Goal: Task Accomplishment & Management: Use online tool/utility

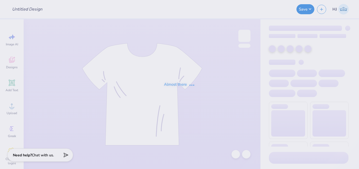
type input "Big Lil jerseys - Zeta"
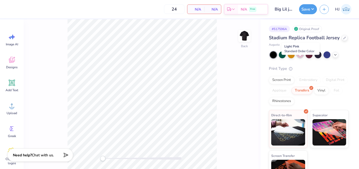
click at [299, 58] on div at bounding box center [300, 54] width 7 height 7
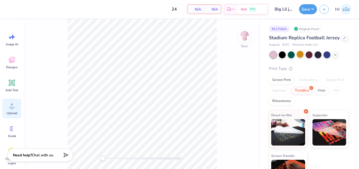
click at [11, 106] on icon at bounding box center [12, 106] width 8 height 8
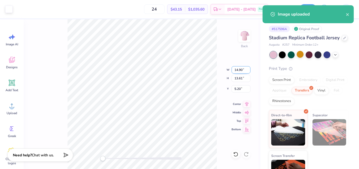
click at [235, 70] on input "14.90" at bounding box center [241, 69] width 19 height 7
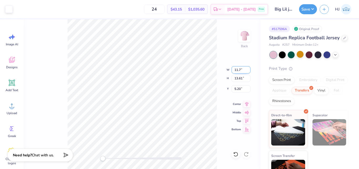
type input "11.70"
type input "10.69"
type input "6.66"
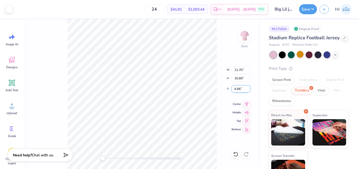
click at [240, 87] on input "6.66" at bounding box center [241, 88] width 19 height 7
type input "3"
type input "2"
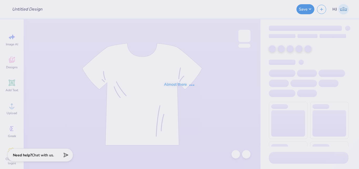
type input "Big Lil jerseys - Zeta"
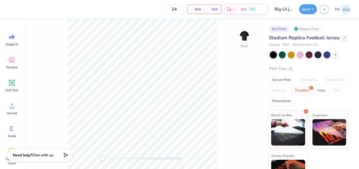
drag, startPoint x: 300, startPoint y: 62, endPoint x: 295, endPoint y: 63, distance: 4.7
click at [300, 58] on div at bounding box center [300, 54] width 7 height 7
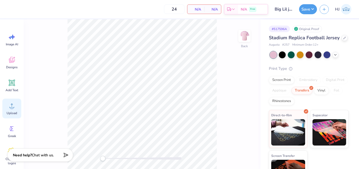
click at [16, 107] on icon at bounding box center [12, 106] width 8 height 8
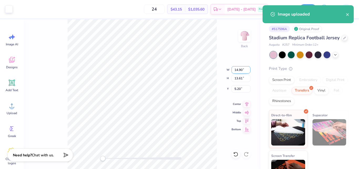
click at [241, 71] on input "14.90" at bounding box center [241, 69] width 19 height 7
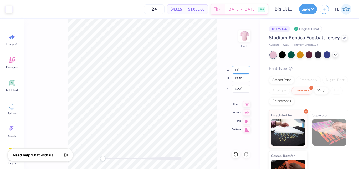
type input "11.00"
type input "10.05"
type input "6.98"
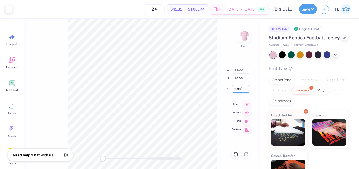
click at [240, 88] on input "6.98" at bounding box center [241, 88] width 19 height 7
click at [239, 92] on input "3" at bounding box center [241, 88] width 19 height 7
click at [240, 92] on input "3" at bounding box center [241, 88] width 19 height 7
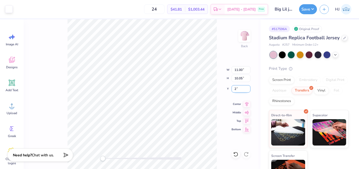
type input "2"
click at [239, 71] on input "11.00" at bounding box center [241, 69] width 19 height 7
type input "11.50"
type input "10.50"
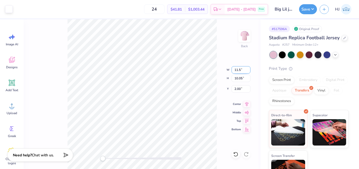
type input "1.77"
click at [236, 90] on input "1.77" at bounding box center [241, 88] width 19 height 7
type input "2"
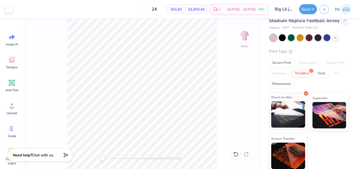
scroll to position [26, 0]
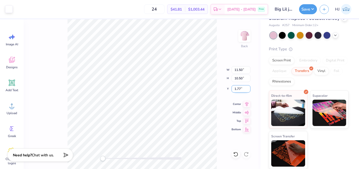
click at [240, 90] on input "1.77" at bounding box center [241, 88] width 19 height 7
type input "2"
click at [237, 87] on input "1.77" at bounding box center [241, 88] width 19 height 7
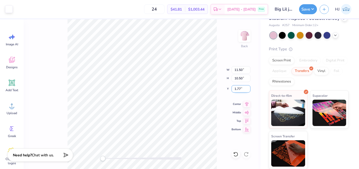
click at [237, 87] on input "1.77" at bounding box center [241, 88] width 19 height 7
type input "2"
click at [310, 9] on button "Save" at bounding box center [308, 8] width 18 height 10
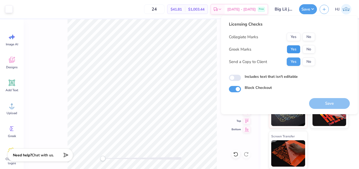
click at [295, 46] on button "Yes" at bounding box center [294, 49] width 14 height 8
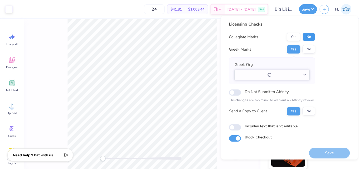
click at [310, 36] on button "No" at bounding box center [309, 37] width 13 height 8
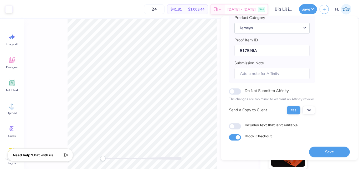
scroll to position [72, 0]
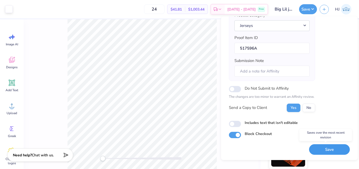
click at [323, 147] on button "Save" at bounding box center [329, 149] width 41 height 11
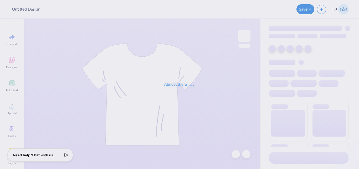
type input "Pi Phi"
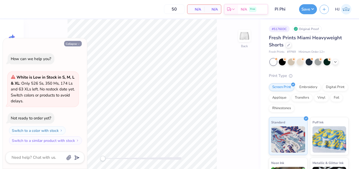
click at [80, 41] on button "Collapse" at bounding box center [73, 44] width 18 height 6
type textarea "x"
